Goal: Information Seeking & Learning: Learn about a topic

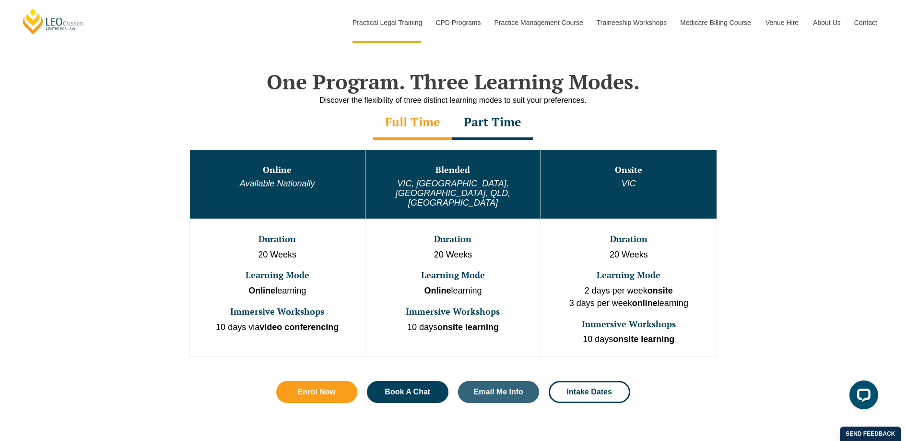
scroll to position [451, 0]
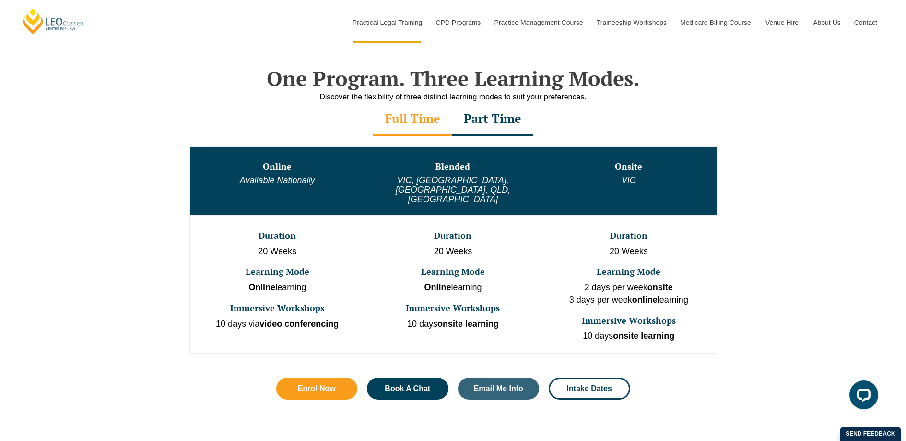
click at [505, 127] on div "Part Time" at bounding box center [492, 120] width 81 height 34
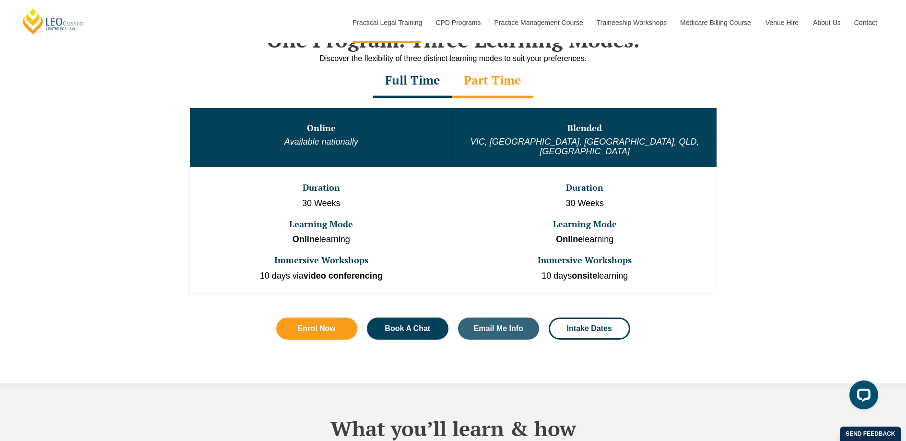
scroll to position [489, 0]
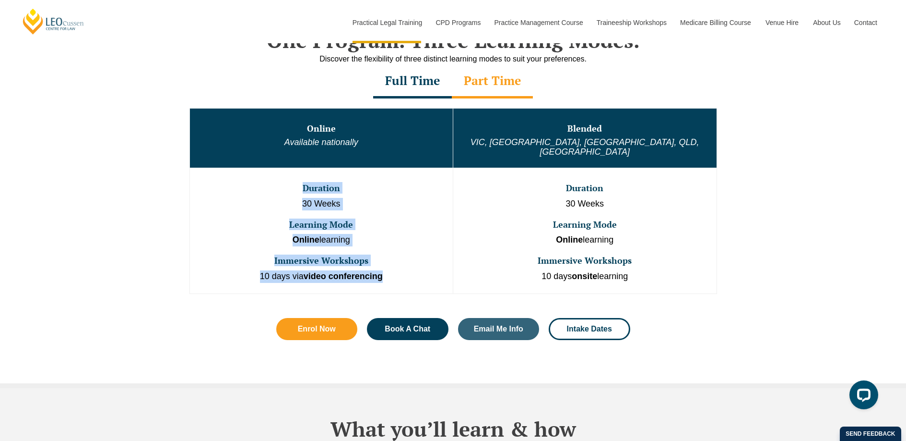
drag, startPoint x: 385, startPoint y: 265, endPoint x: 307, endPoint y: 171, distance: 122.0
click at [307, 171] on td "Duration 30 Weeks Learning Mode Online learning Immersive Workshops 10 days via…" at bounding box center [322, 231] width 264 height 126
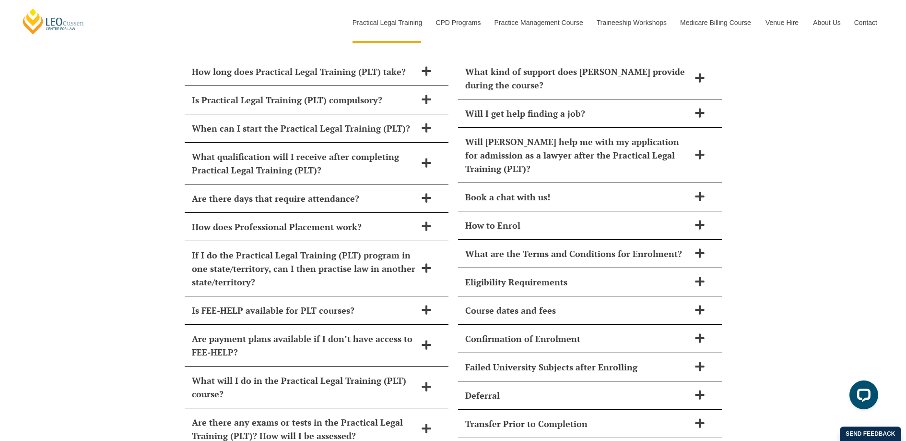
scroll to position [4141, 0]
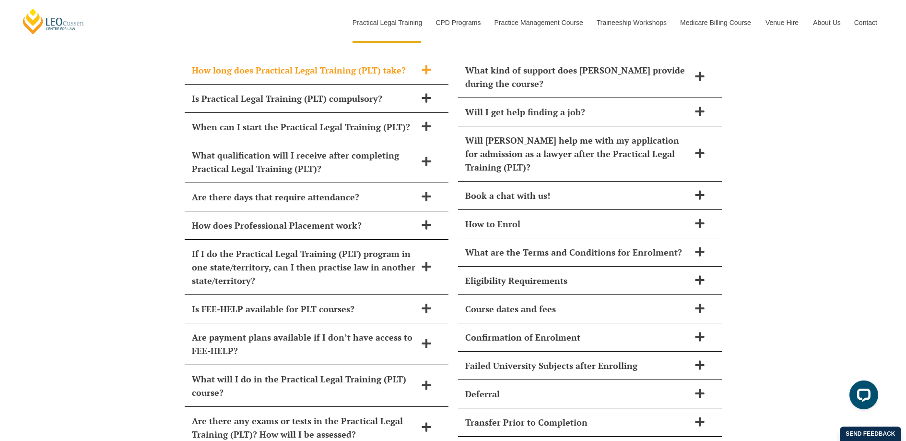
click at [314, 58] on div "How long does Practical Legal Training (PLT) take?" at bounding box center [317, 70] width 264 height 28
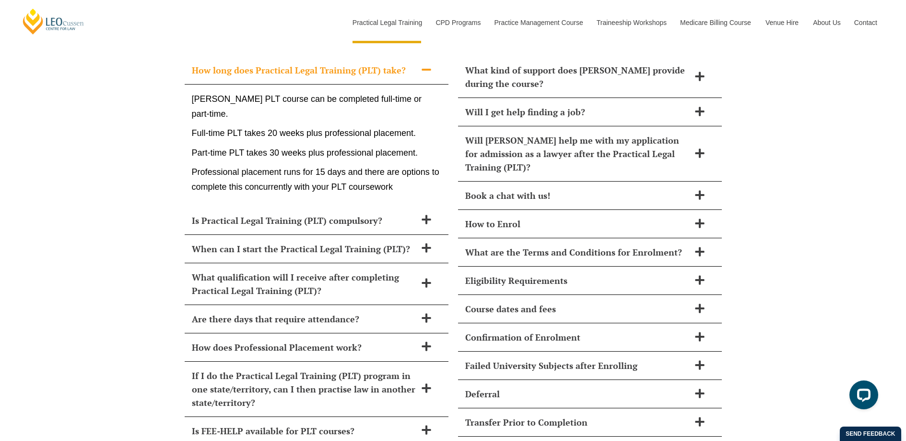
click at [312, 58] on div "How long does Practical Legal Training (PLT) take?" at bounding box center [317, 70] width 264 height 28
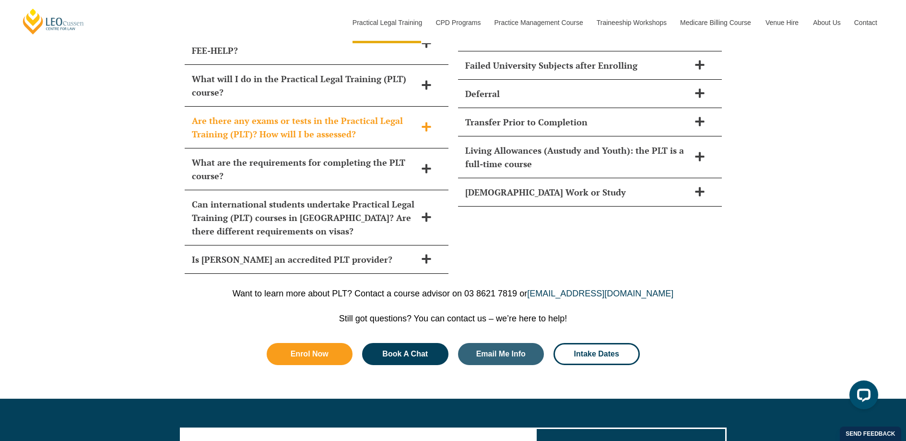
scroll to position [4448, 0]
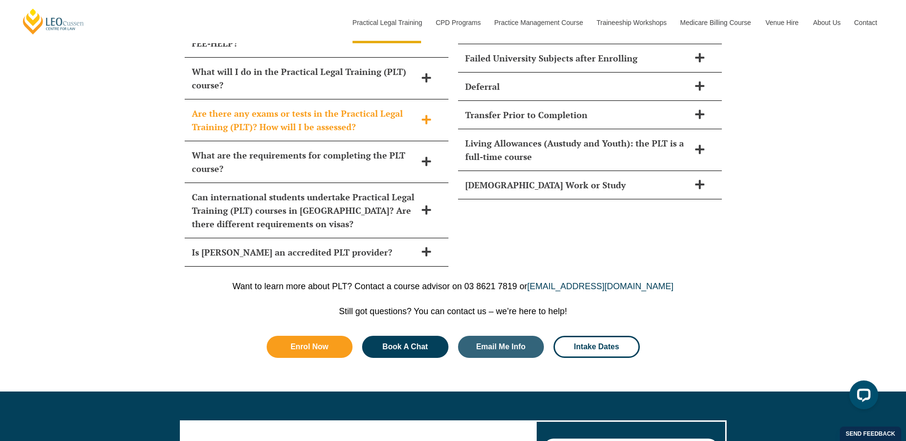
click at [334, 107] on span "Are there any exams or tests in the Practical Legal Training (PLT)? How will I …" at bounding box center [304, 120] width 225 height 27
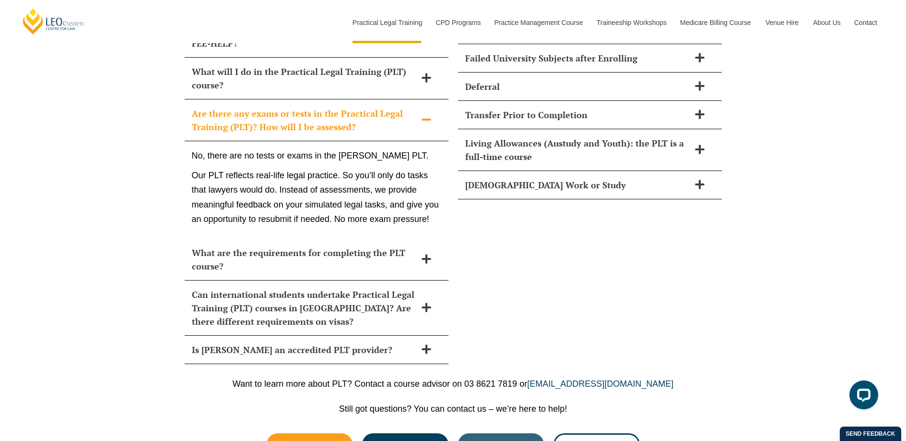
click at [329, 107] on span "Are there any exams or tests in the Practical Legal Training (PLT)? How will I …" at bounding box center [304, 120] width 225 height 27
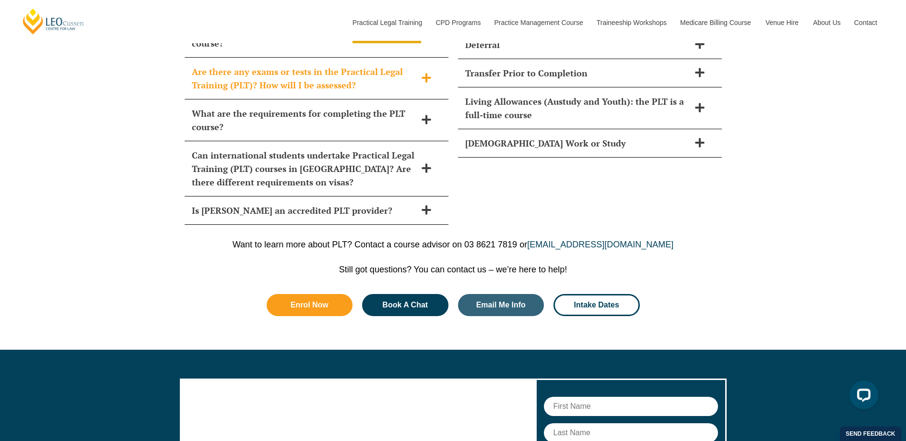
scroll to position [4492, 0]
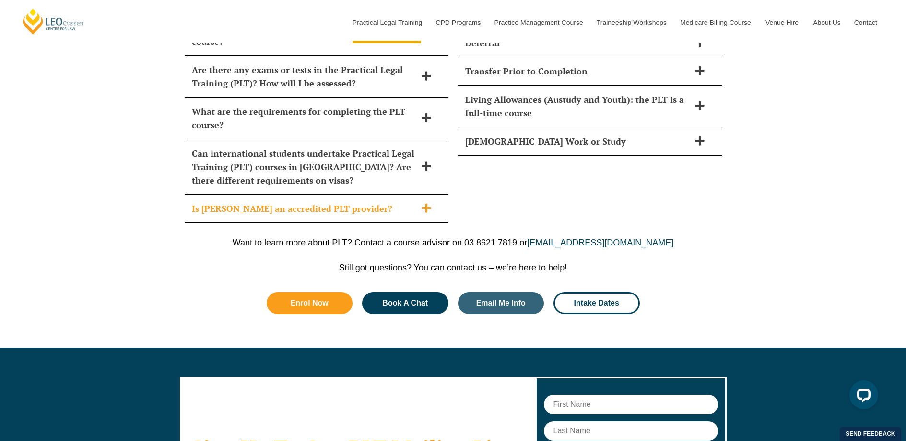
click at [301, 202] on span "Is Leo Cussen an accredited PLT provider?" at bounding box center [304, 208] width 225 height 13
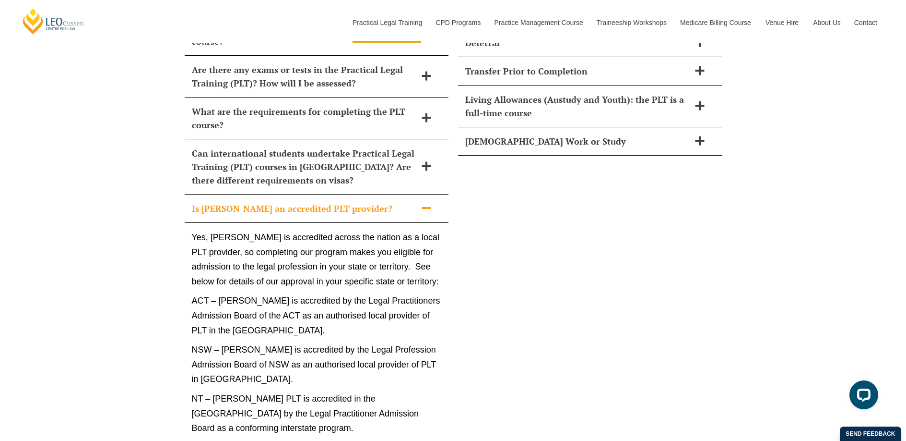
click at [302, 202] on span "Is Leo Cussen an accredited PLT provider?" at bounding box center [304, 208] width 225 height 13
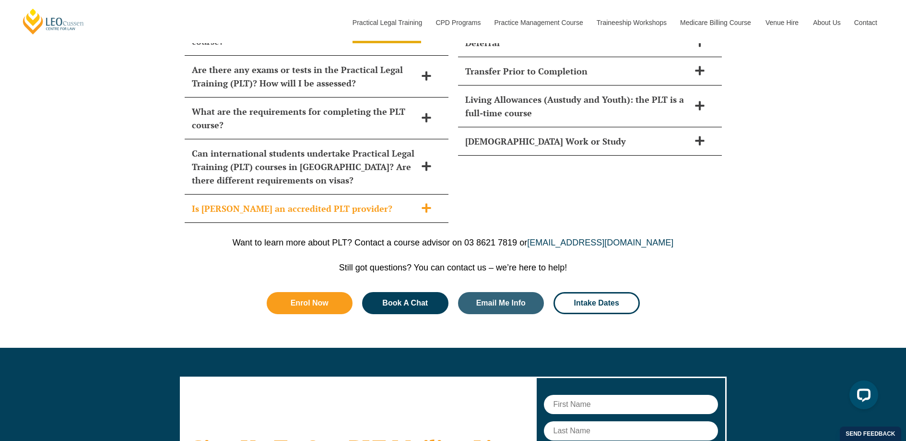
click at [302, 202] on span "Is Leo Cussen an accredited PLT provider?" at bounding box center [304, 208] width 225 height 13
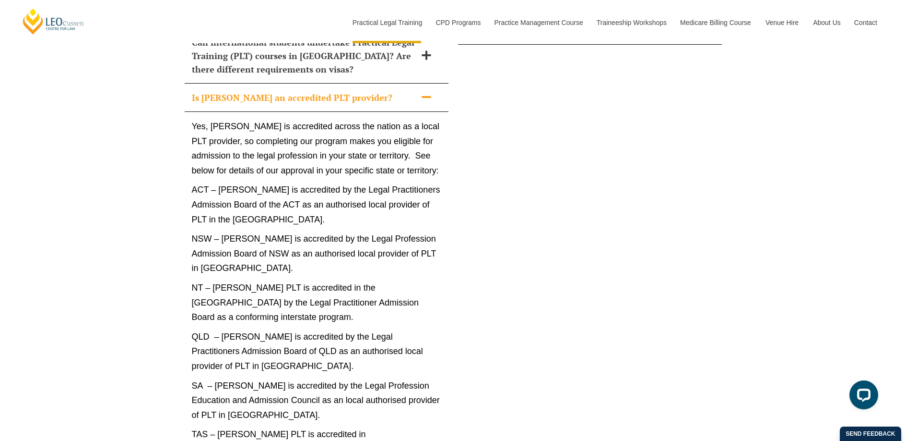
scroll to position [4600, 0]
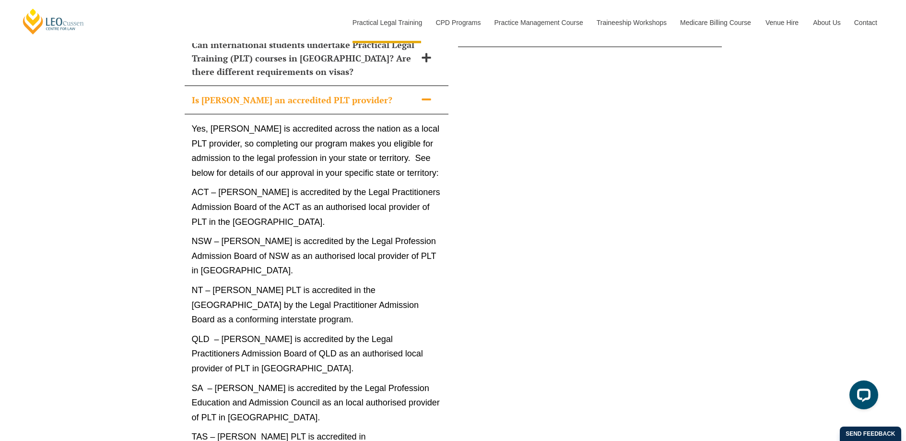
click at [279, 93] on span "Is Leo Cussen an accredited PLT provider?" at bounding box center [304, 99] width 225 height 13
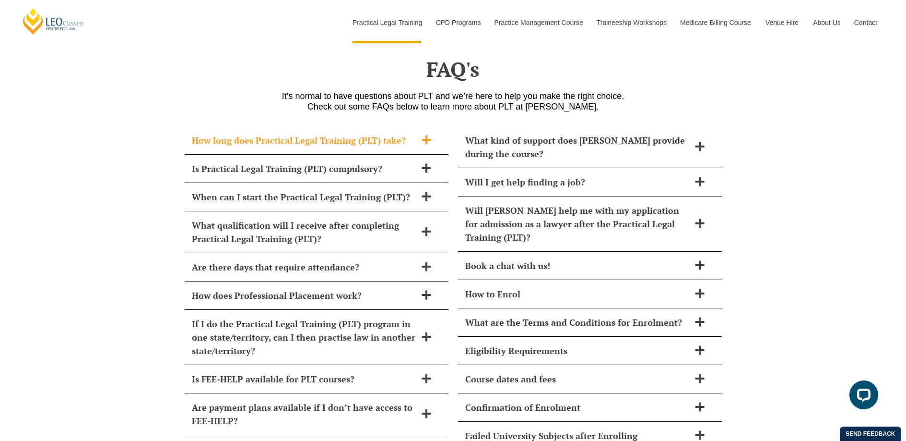
scroll to position [4066, 0]
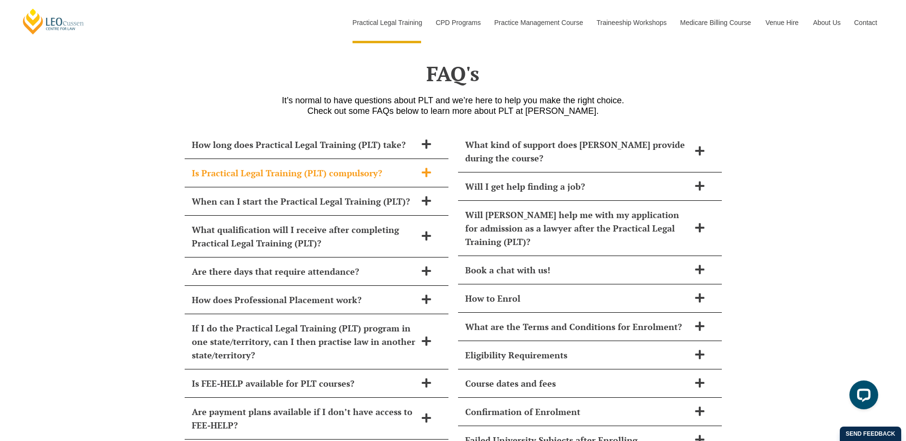
click at [271, 166] on span "Is Practical Legal Training (PLT) compulsory?" at bounding box center [304, 172] width 225 height 13
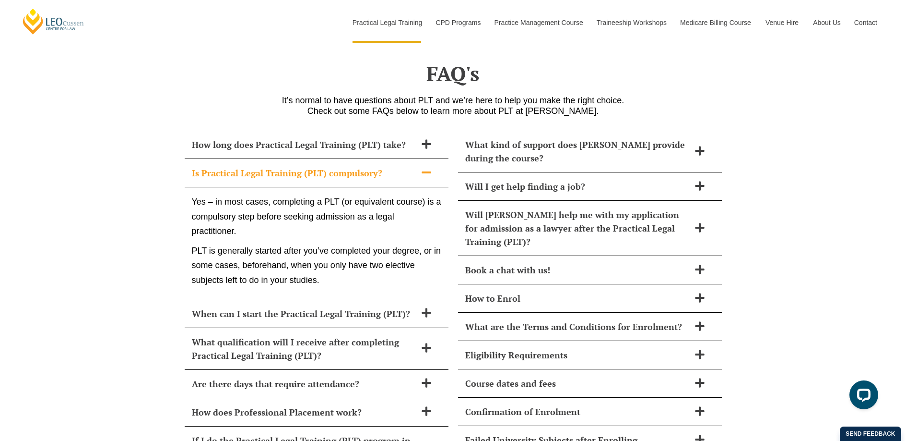
click at [271, 166] on span "Is Practical Legal Training (PLT) compulsory?" at bounding box center [304, 172] width 225 height 13
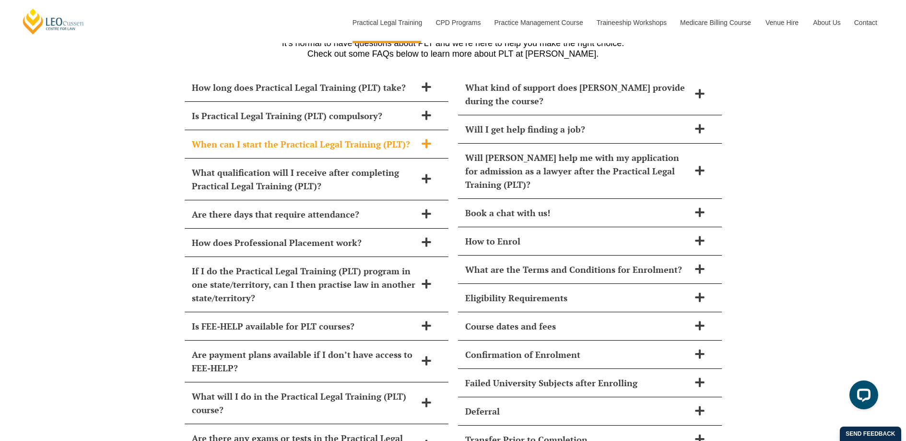
scroll to position [4125, 0]
click at [269, 136] on span "When can I start the Practical Legal Training (PLT)?" at bounding box center [304, 142] width 225 height 13
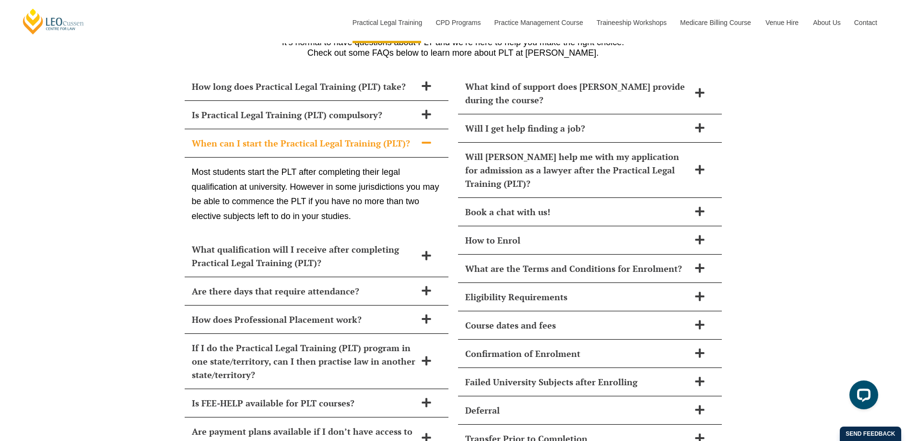
click at [269, 136] on span "When can I start the Practical Legal Training (PLT)?" at bounding box center [304, 142] width 225 height 13
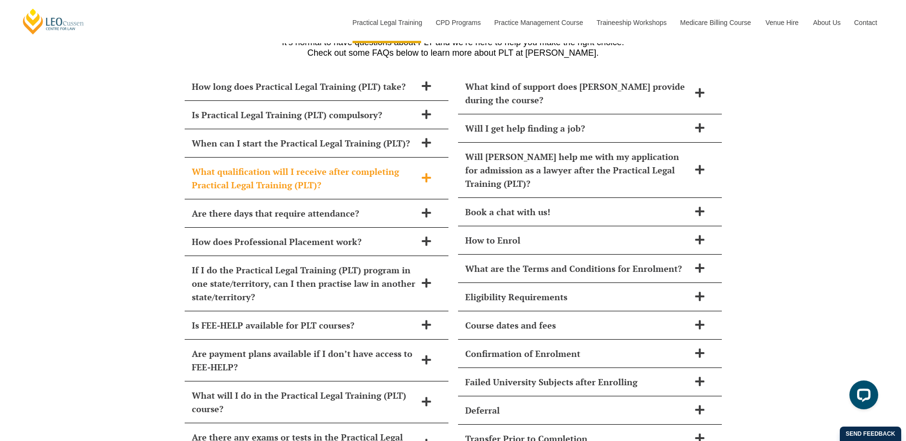
click at [267, 165] on span "What qualification will I receive after completing Practical Legal Training (PL…" at bounding box center [304, 178] width 225 height 27
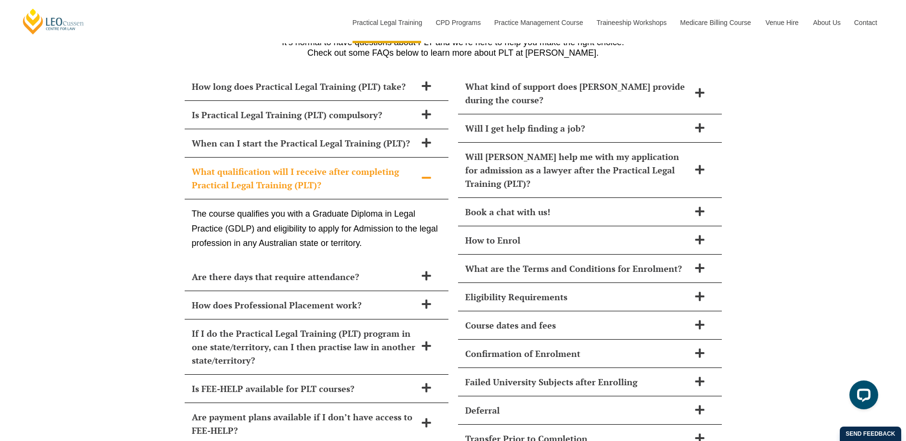
click at [267, 165] on span "What qualification will I receive after completing Practical Legal Training (PL…" at bounding box center [304, 178] width 225 height 27
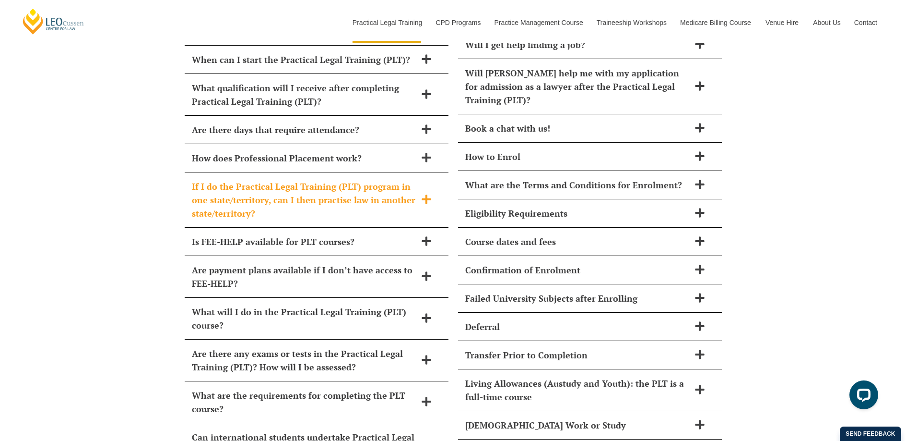
scroll to position [4208, 0]
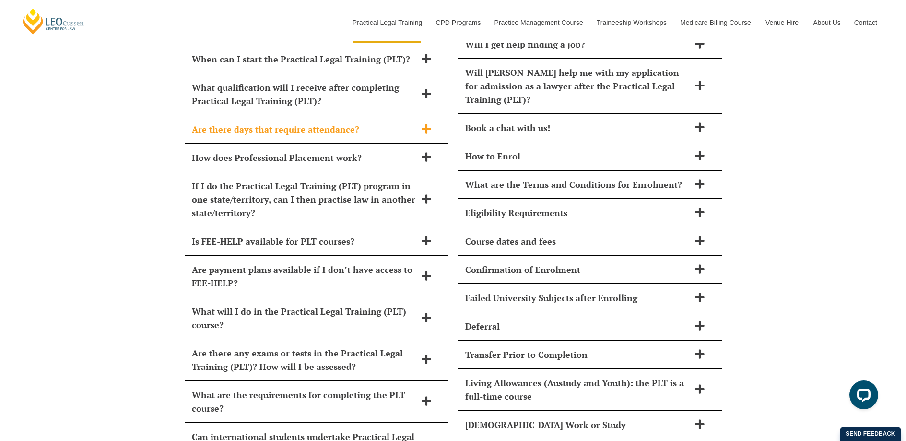
click at [271, 122] on span "Are there days that require attendance?" at bounding box center [304, 128] width 225 height 13
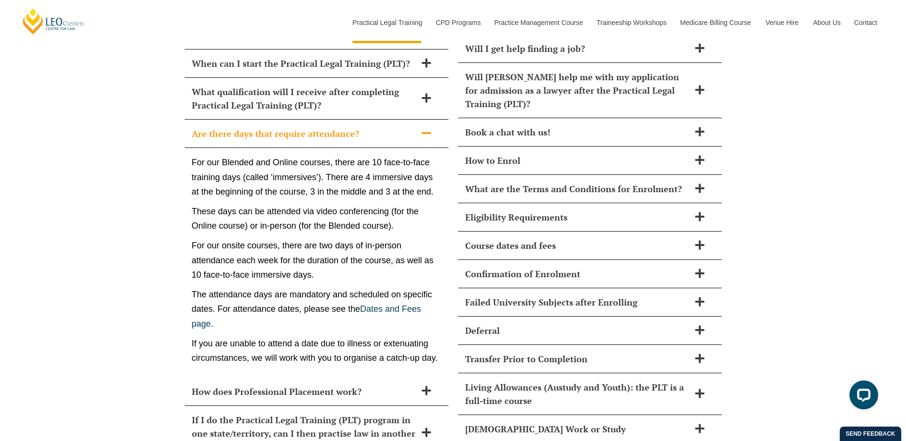
scroll to position [4201, 0]
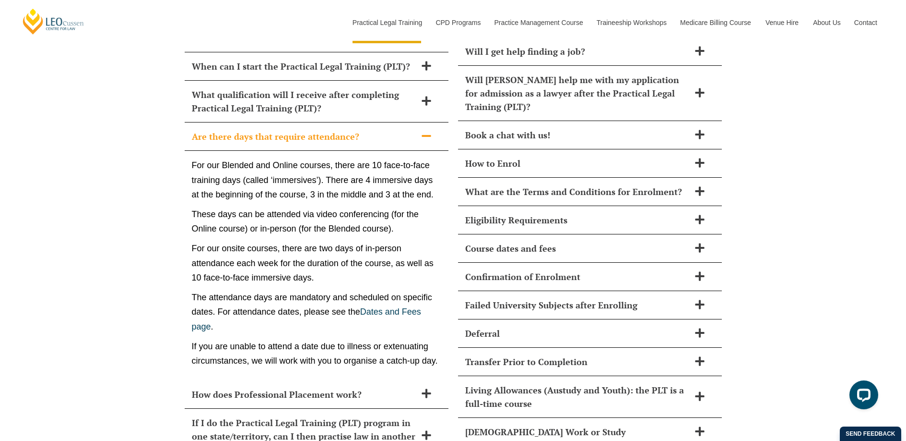
click at [268, 130] on span "Are there days that require attendance?" at bounding box center [304, 136] width 225 height 13
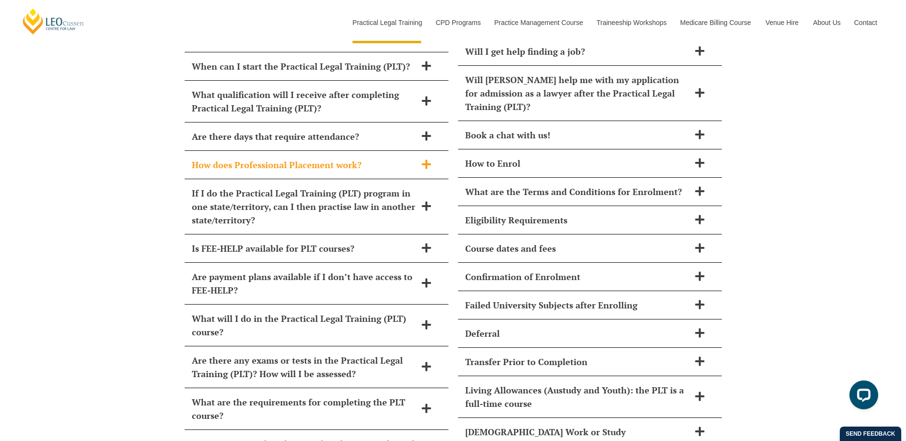
click at [268, 157] on div "How does Professional Placement work?" at bounding box center [317, 165] width 264 height 28
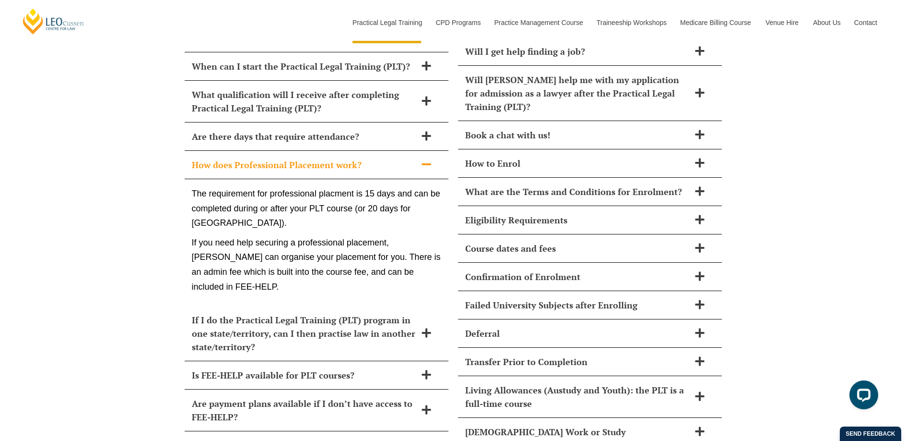
click at [268, 157] on div "How does Professional Placement work?" at bounding box center [317, 165] width 264 height 28
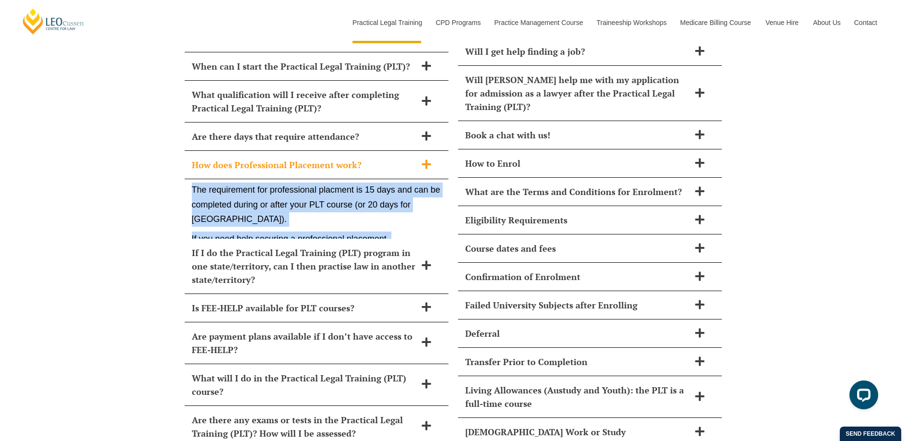
click at [268, 157] on div "How does Professional Placement work?" at bounding box center [317, 165] width 264 height 28
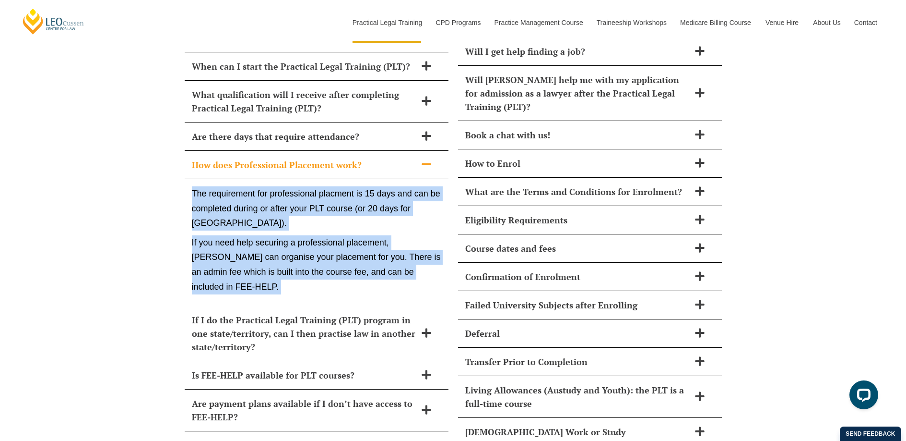
click at [268, 157] on div "How does Professional Placement work?" at bounding box center [317, 165] width 264 height 28
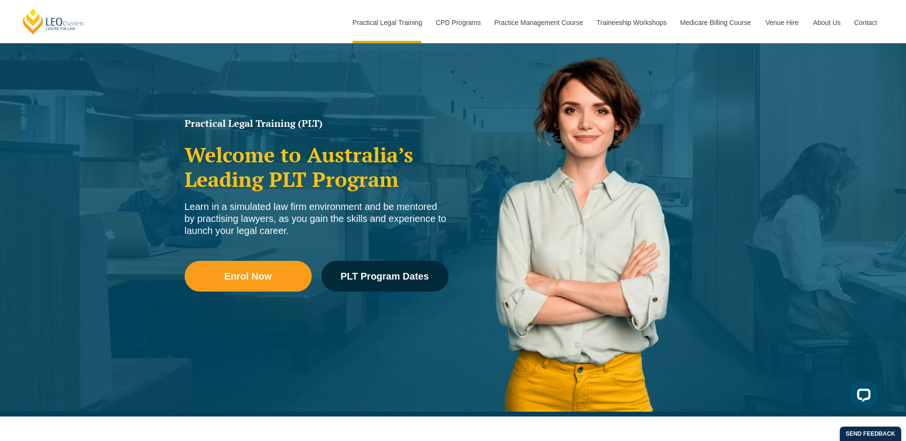
scroll to position [72, 0]
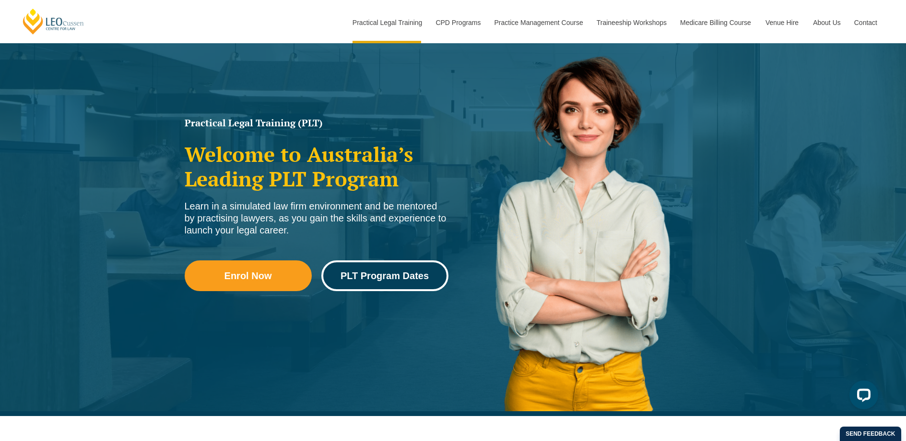
click at [366, 287] on link "PLT Program Dates" at bounding box center [385, 275] width 127 height 31
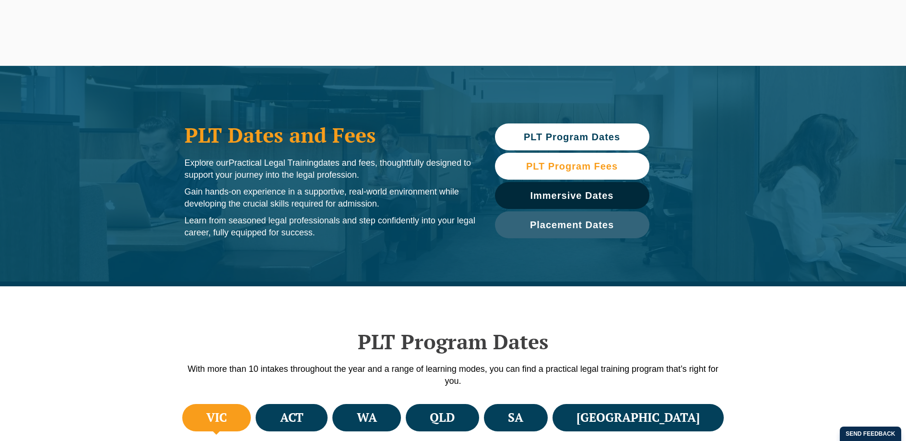
click at [520, 177] on link "PLT Program Fees" at bounding box center [572, 166] width 155 height 27
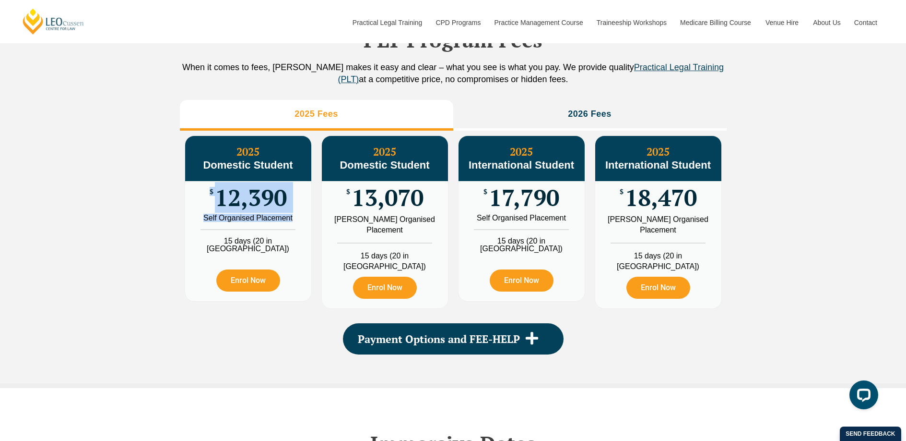
drag, startPoint x: 292, startPoint y: 243, endPoint x: 198, endPoint y: 219, distance: 97.7
click at [198, 219] on div "2025 Domestic Student $ 12,390 Self Organised Placement 15 days (20 in WA) Enro…" at bounding box center [248, 218] width 126 height 165
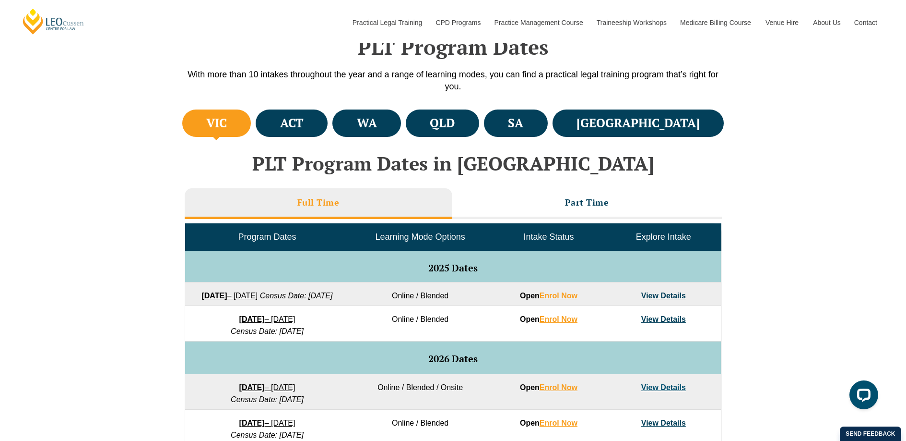
scroll to position [290, 0]
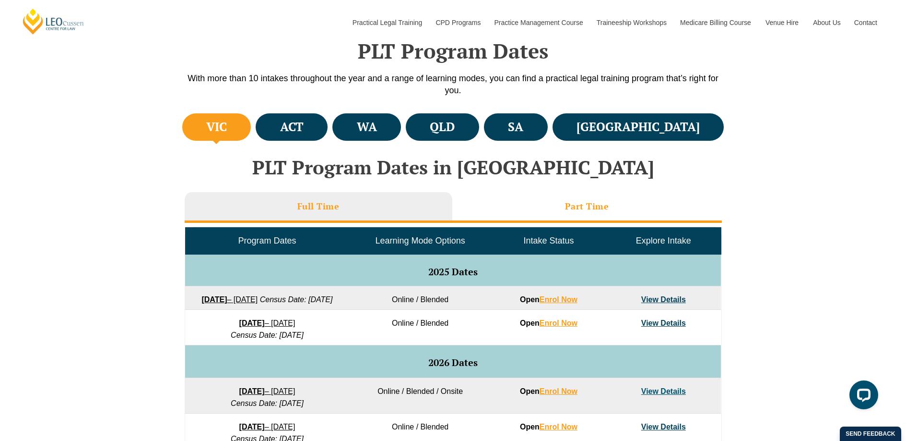
click at [591, 206] on h3 "Part Time" at bounding box center [587, 206] width 44 height 11
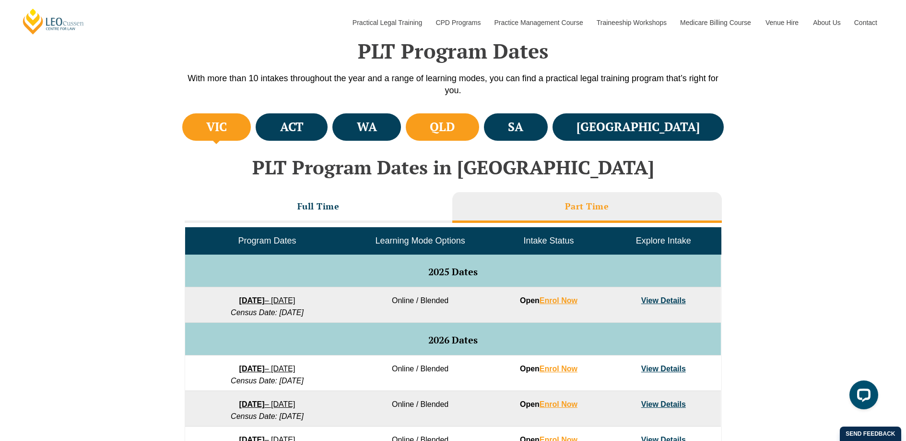
click at [455, 132] on h4 "QLD" at bounding box center [442, 127] width 25 height 16
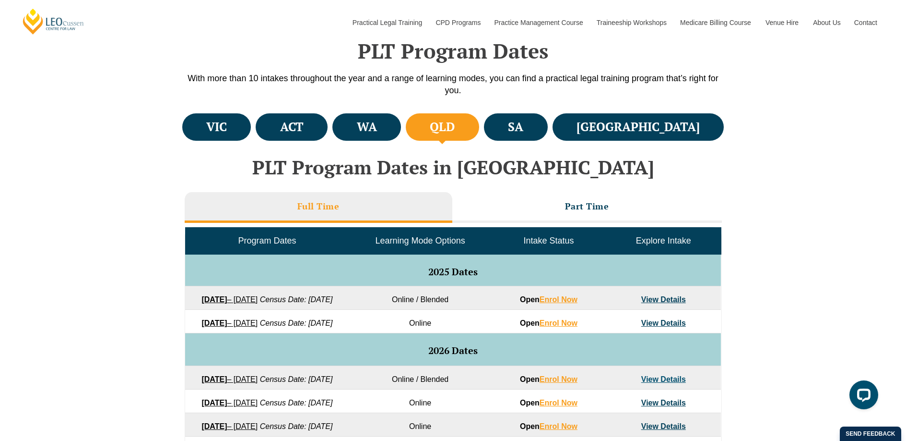
click at [555, 224] on div "Program Dates Learning Mode Options Intake Status Explore Intake 2025 Dates 22 …" at bounding box center [453, 401] width 537 height 356
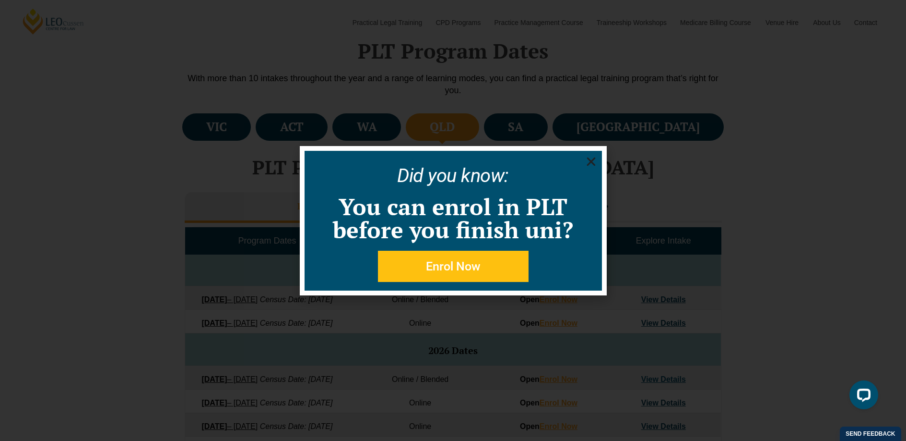
click at [552, 210] on link "You can enrol in PLT before you finish uni?" at bounding box center [453, 218] width 240 height 54
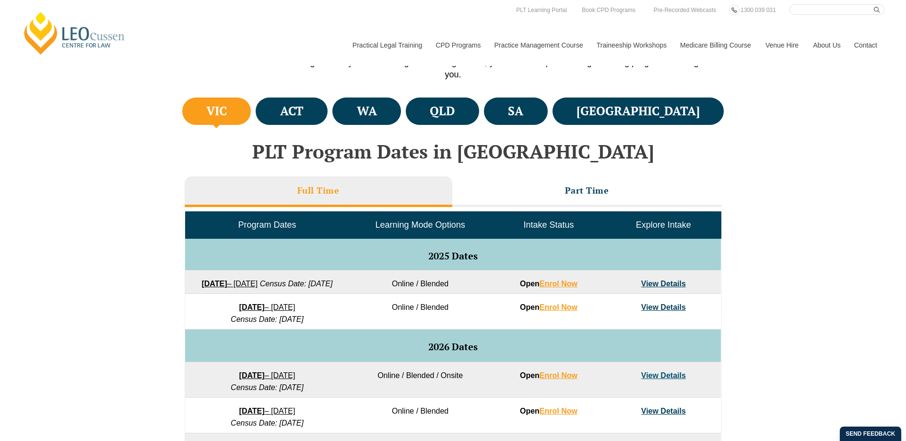
scroll to position [290, 0]
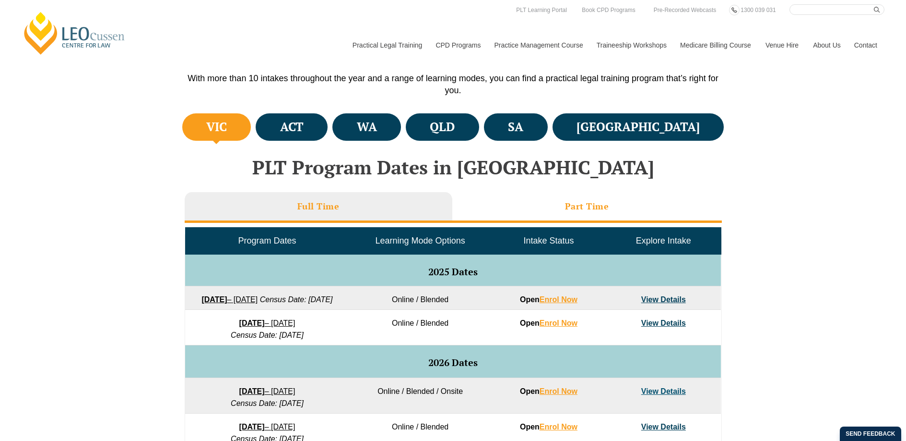
click at [529, 206] on li "Part Time" at bounding box center [588, 207] width 270 height 31
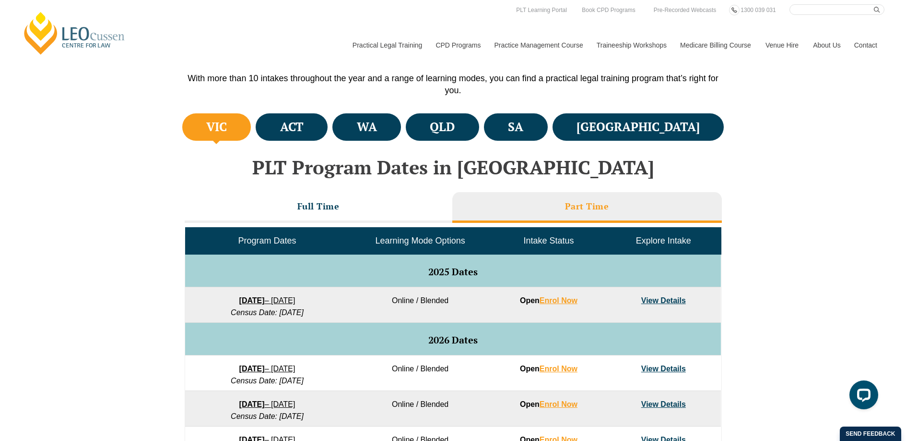
scroll to position [0, 0]
click at [455, 127] on h4 "QLD" at bounding box center [442, 127] width 25 height 16
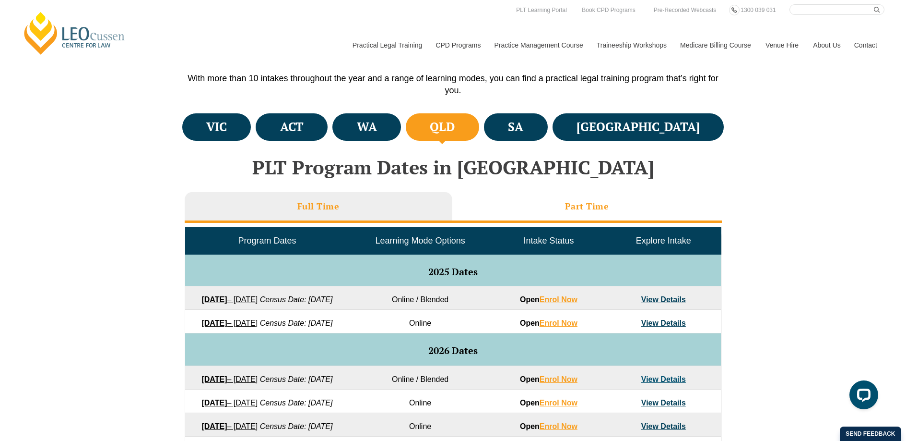
click at [558, 194] on li "Part Time" at bounding box center [588, 207] width 270 height 31
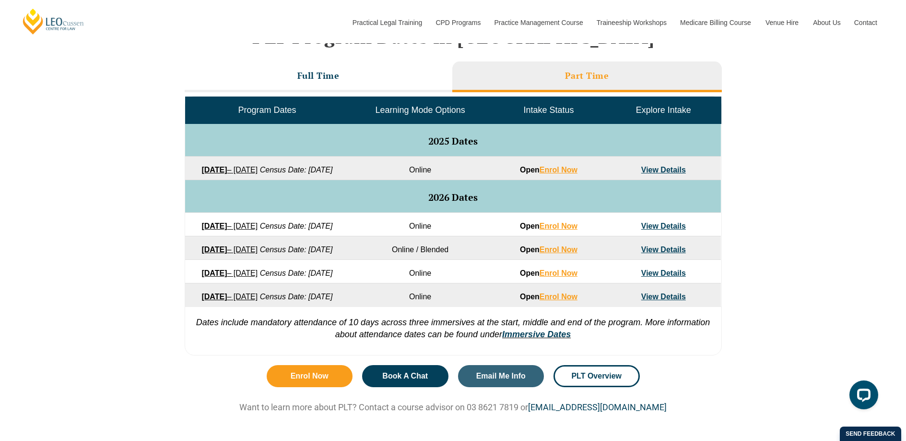
scroll to position [424, 0]
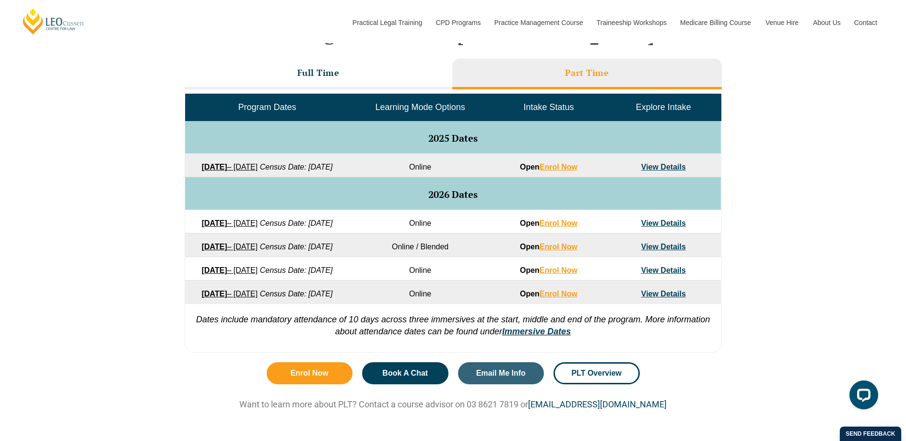
click at [656, 227] on link "View Details" at bounding box center [664, 223] width 45 height 8
